Goal: Information Seeking & Learning: Understand process/instructions

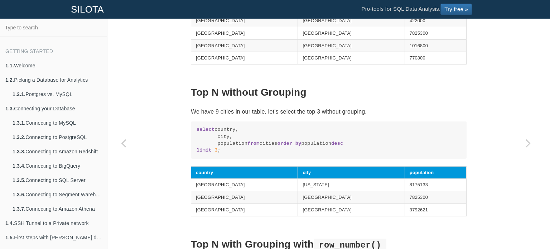
scroll to position [501, 0]
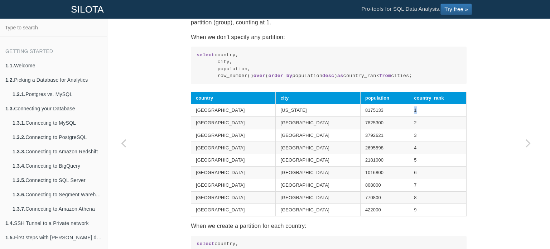
click at [417, 117] on td "1" at bounding box center [437, 110] width 57 height 13
drag, startPoint x: 394, startPoint y: 140, endPoint x: 417, endPoint y: 140, distance: 23.6
click at [417, 129] on td "2" at bounding box center [437, 123] width 57 height 13
drag, startPoint x: 394, startPoint y: 151, endPoint x: 432, endPoint y: 148, distance: 38.0
click at [422, 141] on td "3" at bounding box center [437, 135] width 57 height 13
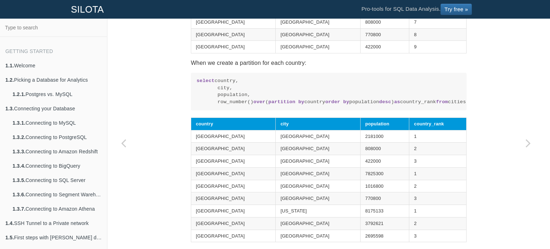
scroll to position [680, 0]
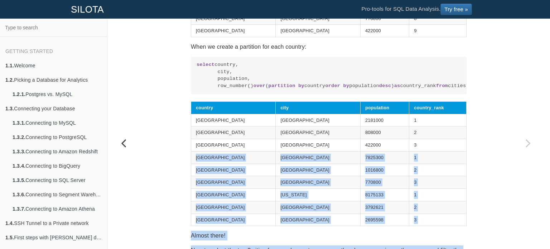
drag, startPoint x: 398, startPoint y: 166, endPoint x: 137, endPoint y: 141, distance: 261.6
click at [137, 141] on div "SQL Recipes Calculations Per Group Calculating Top N items per Group Calculatin…" at bounding box center [328, 134] width 442 height 230
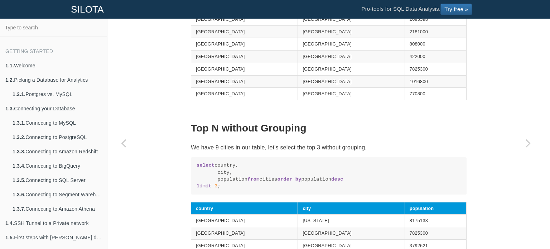
scroll to position [429, 0]
